Goal: Find specific page/section: Find specific page/section

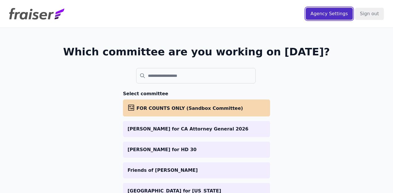
click at [339, 18] on input "Agency Settings" at bounding box center [329, 14] width 47 height 12
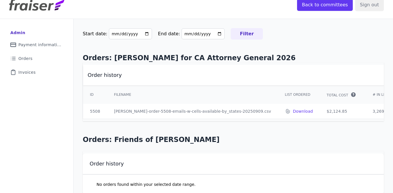
scroll to position [10, 0]
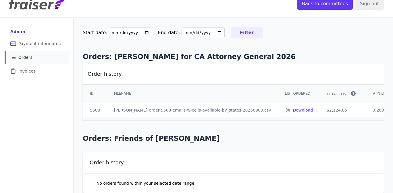
click at [37, 52] on link "List Icon Outline of bulleted list Orders" at bounding box center [37, 57] width 64 height 13
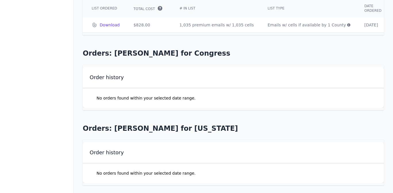
scroll to position [0, 214]
